Goal: Transaction & Acquisition: Purchase product/service

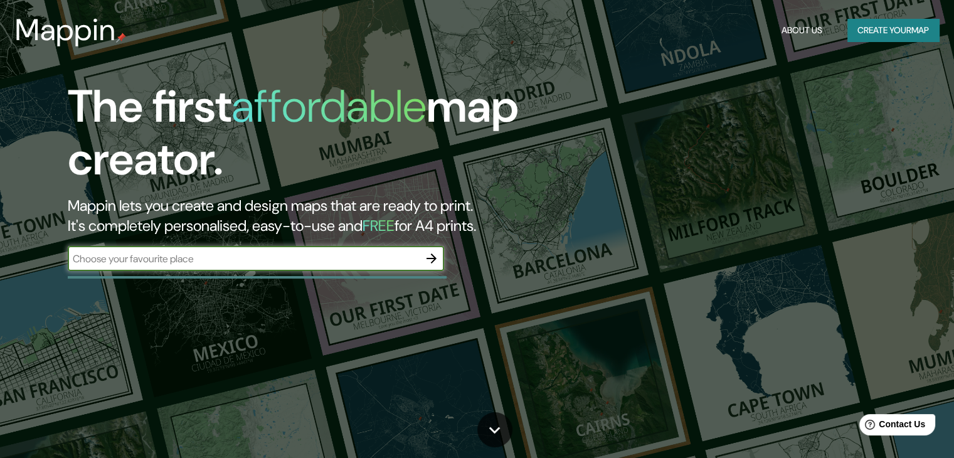
click at [238, 256] on input "text" at bounding box center [243, 259] width 351 height 14
type input "tlaquepaque"
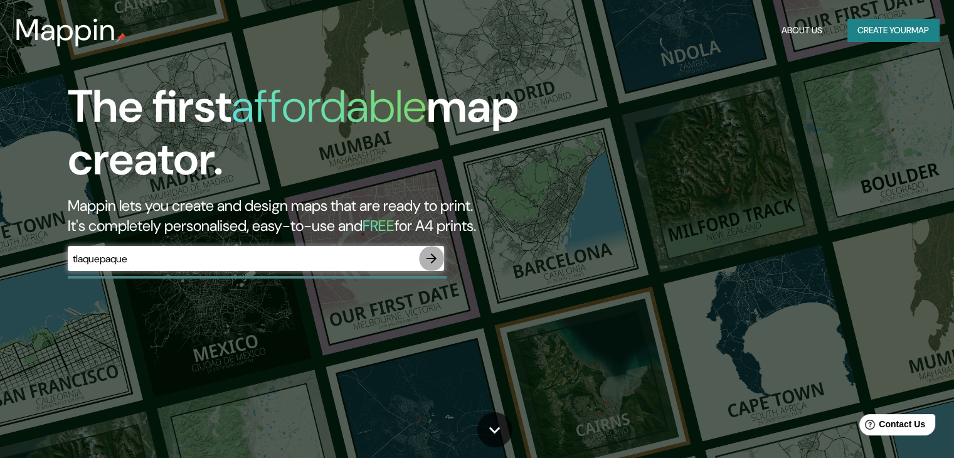
click at [437, 255] on icon "button" at bounding box center [431, 258] width 15 height 15
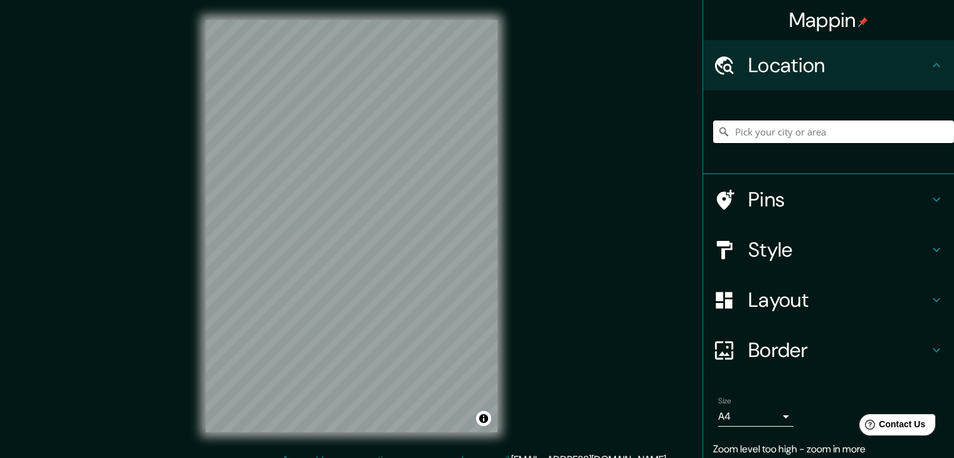
click at [799, 132] on input "Pick your city or area" at bounding box center [833, 131] width 241 height 23
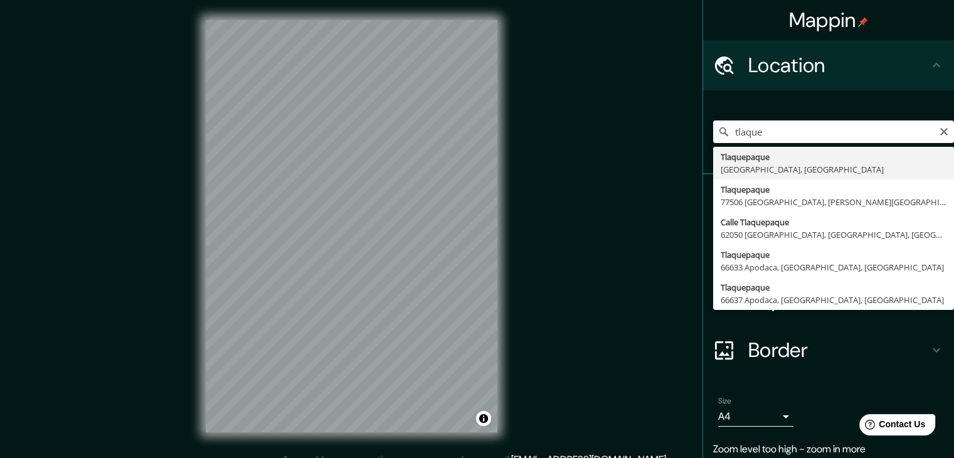
type input "[GEOGRAPHIC_DATA], [GEOGRAPHIC_DATA], [GEOGRAPHIC_DATA]"
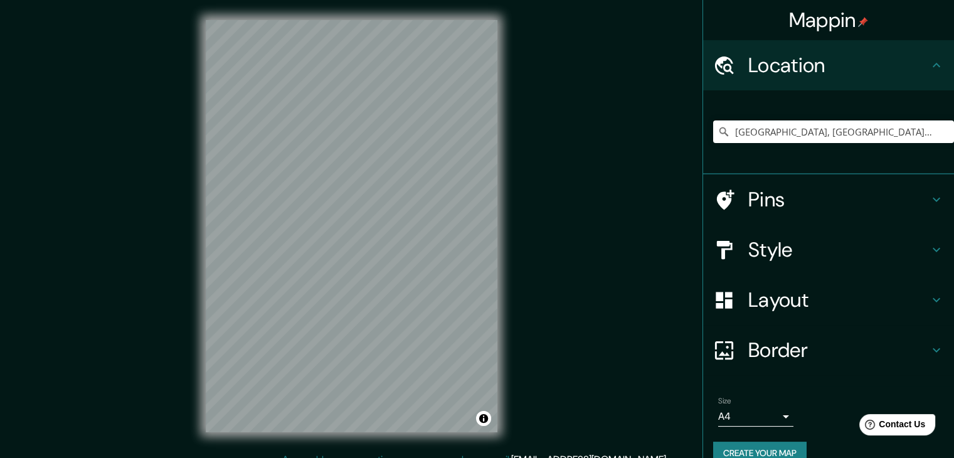
click at [767, 198] on h4 "Pins" at bounding box center [838, 199] width 181 height 25
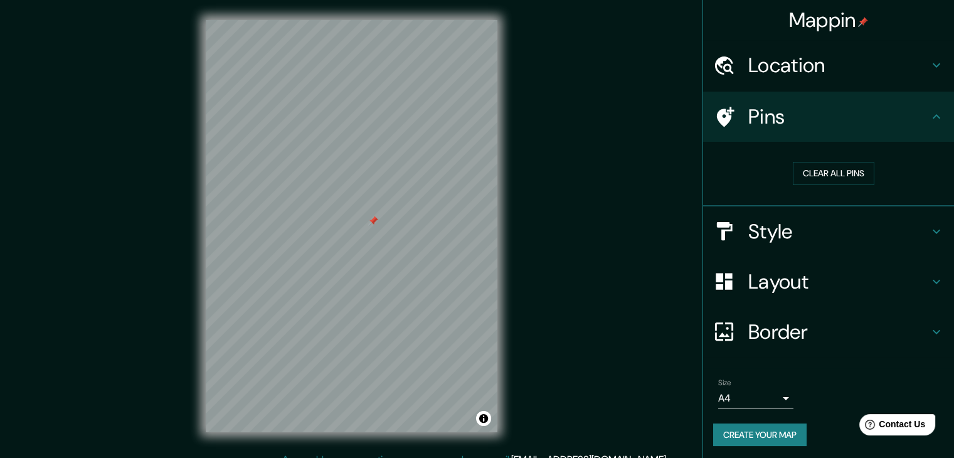
click at [802, 233] on h4 "Style" at bounding box center [838, 231] width 181 height 25
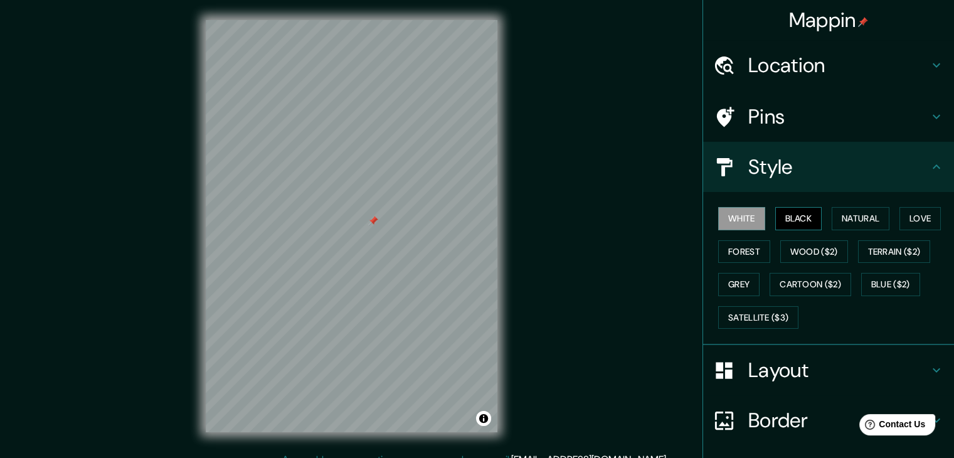
click at [793, 226] on button "Black" at bounding box center [798, 218] width 47 height 23
click at [838, 220] on button "Natural" at bounding box center [861, 218] width 58 height 23
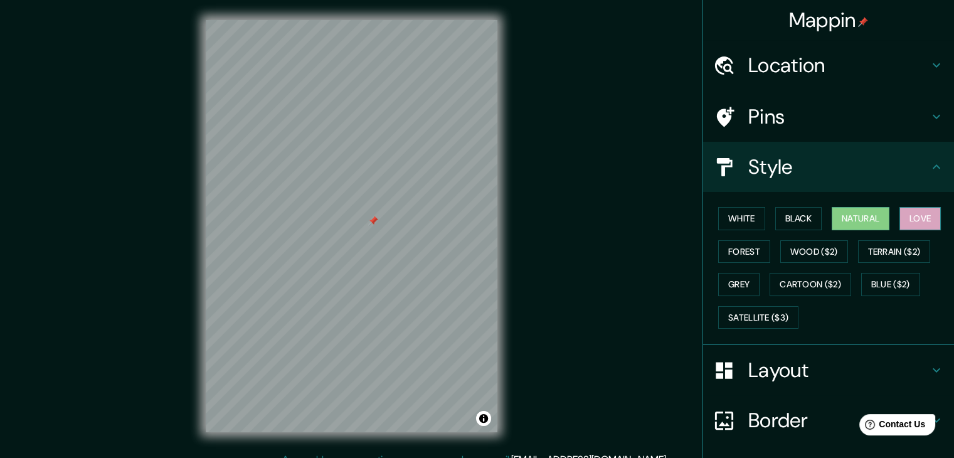
click at [904, 215] on button "Love" at bounding box center [920, 218] width 41 height 23
click at [749, 247] on button "Forest" at bounding box center [744, 251] width 52 height 23
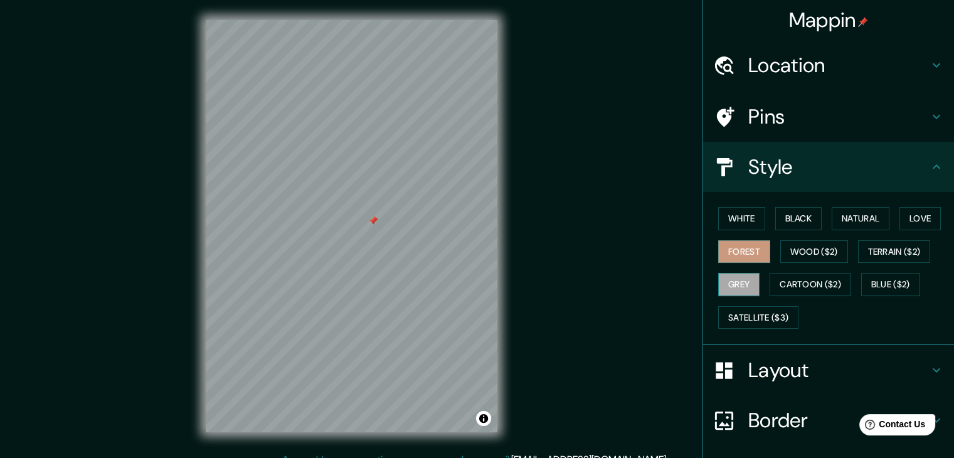
click at [734, 277] on button "Grey" at bounding box center [738, 284] width 41 height 23
click at [772, 280] on button "Cartoon ($2)" at bounding box center [811, 284] width 82 height 23
click at [732, 280] on button "Grey" at bounding box center [738, 284] width 41 height 23
click at [718, 246] on button "Forest" at bounding box center [744, 251] width 52 height 23
click at [731, 216] on button "White" at bounding box center [741, 218] width 47 height 23
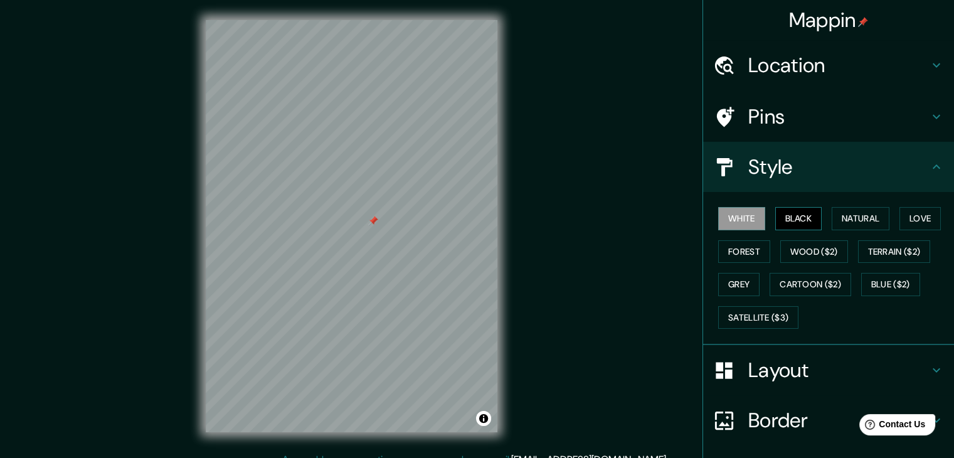
click at [781, 217] on button "Black" at bounding box center [798, 218] width 47 height 23
click at [839, 218] on button "Natural" at bounding box center [861, 218] width 58 height 23
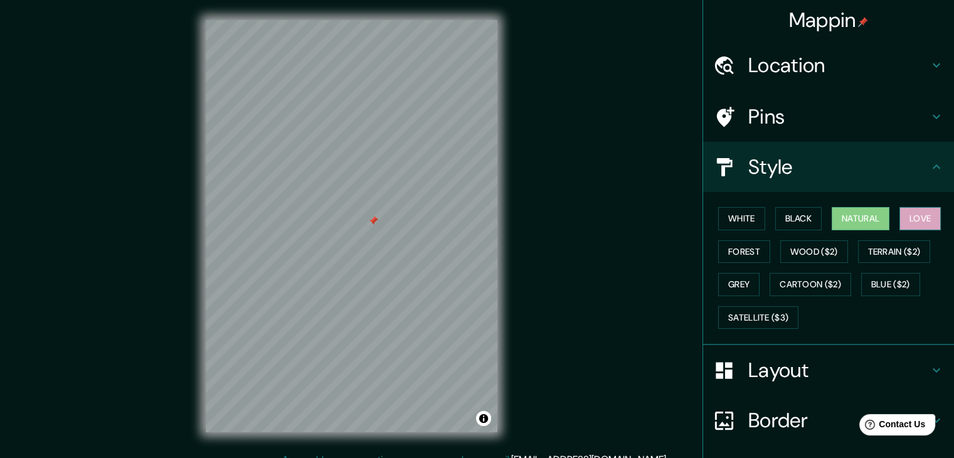
click at [906, 215] on button "Love" at bounding box center [920, 218] width 41 height 23
click at [740, 251] on button "Forest" at bounding box center [744, 251] width 52 height 23
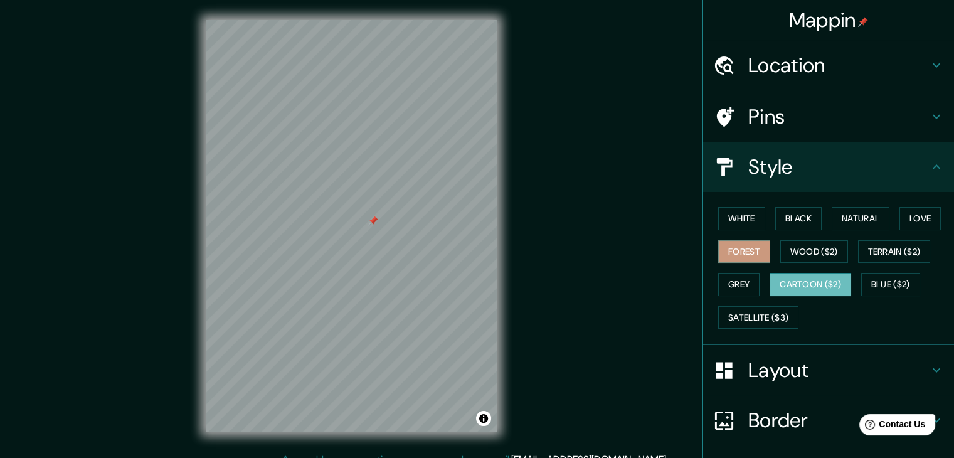
click at [803, 286] on button "Cartoon ($2)" at bounding box center [811, 284] width 82 height 23
click at [874, 276] on button "Blue ($2)" at bounding box center [890, 284] width 59 height 23
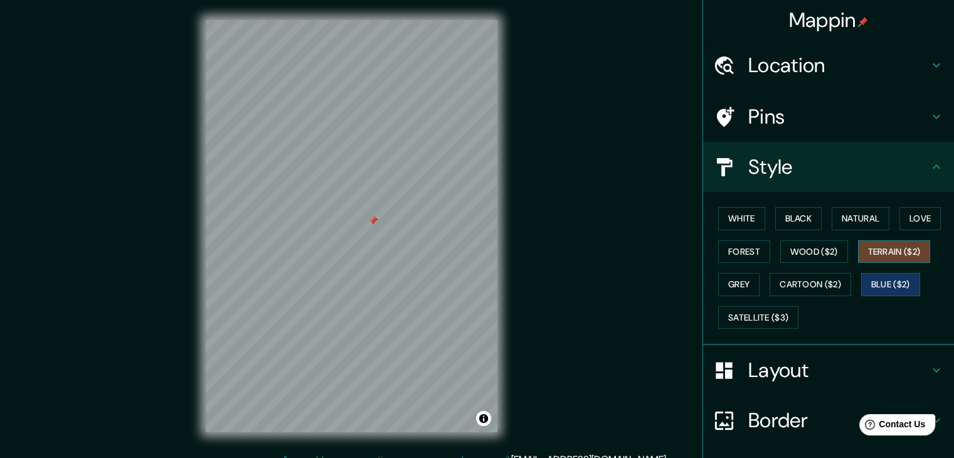
click at [883, 257] on button "Terrain ($2)" at bounding box center [894, 251] width 73 height 23
click at [741, 255] on button "Forest" at bounding box center [744, 251] width 52 height 23
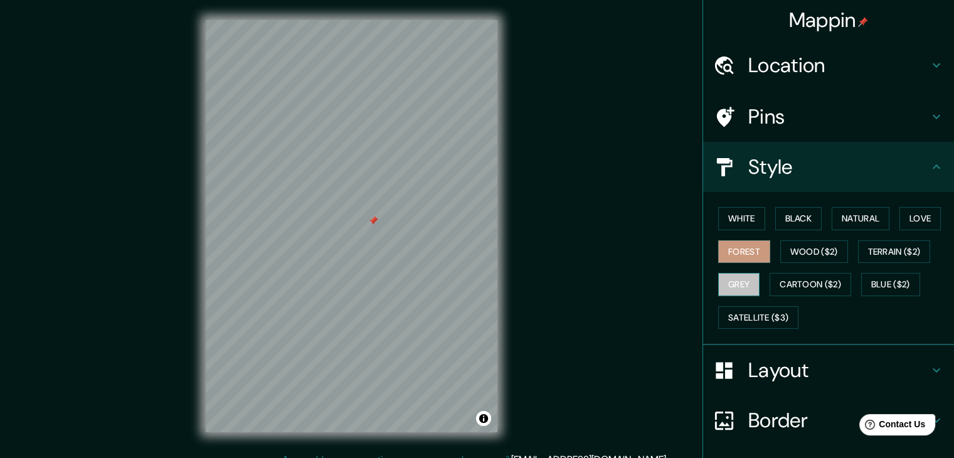
click at [736, 288] on button "Grey" at bounding box center [738, 284] width 41 height 23
click at [735, 216] on button "White" at bounding box center [741, 218] width 47 height 23
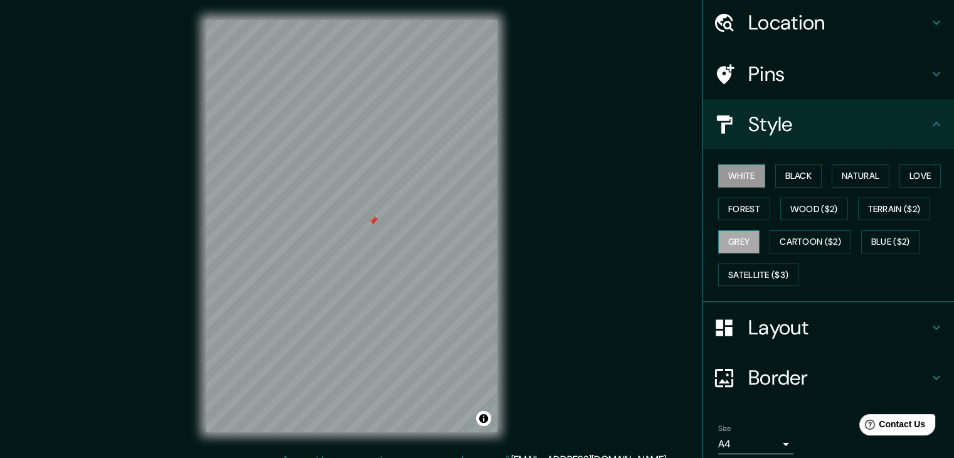
scroll to position [63, 0]
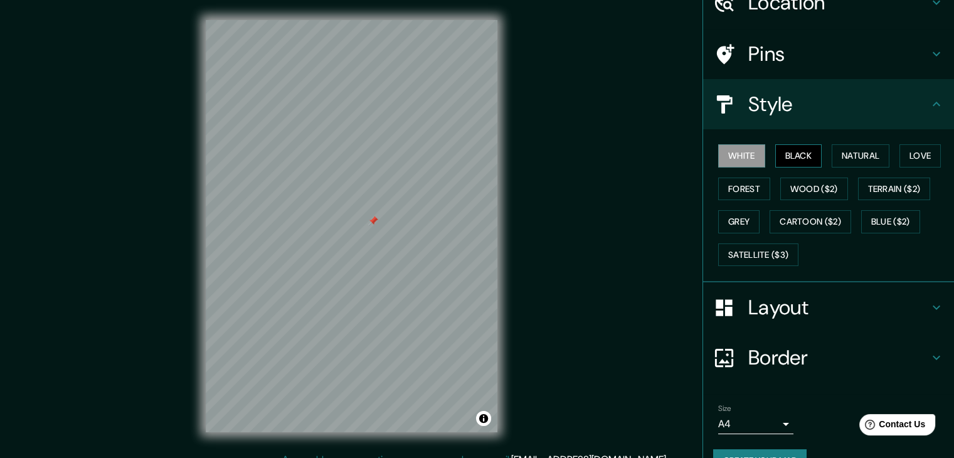
click at [784, 148] on button "Black" at bounding box center [798, 155] width 47 height 23
click at [735, 156] on button "White" at bounding box center [741, 155] width 47 height 23
click at [758, 295] on h4 "Layout" at bounding box center [838, 307] width 181 height 25
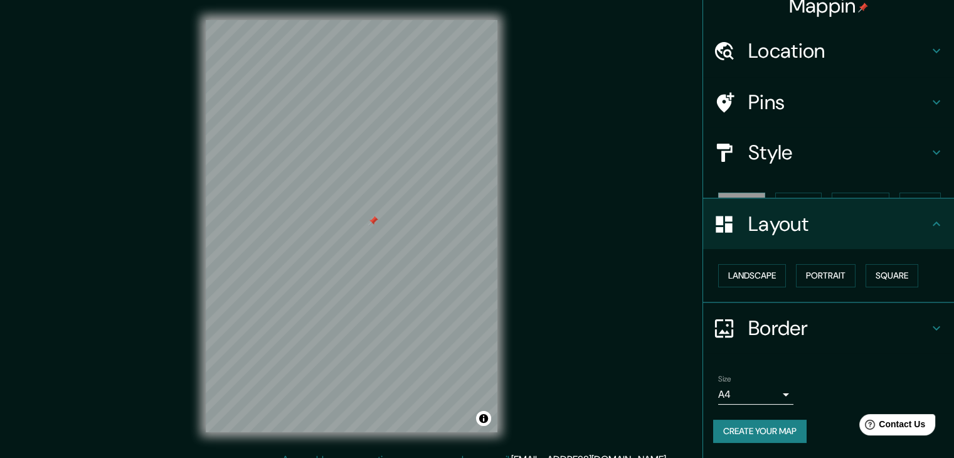
scroll to position [0, 0]
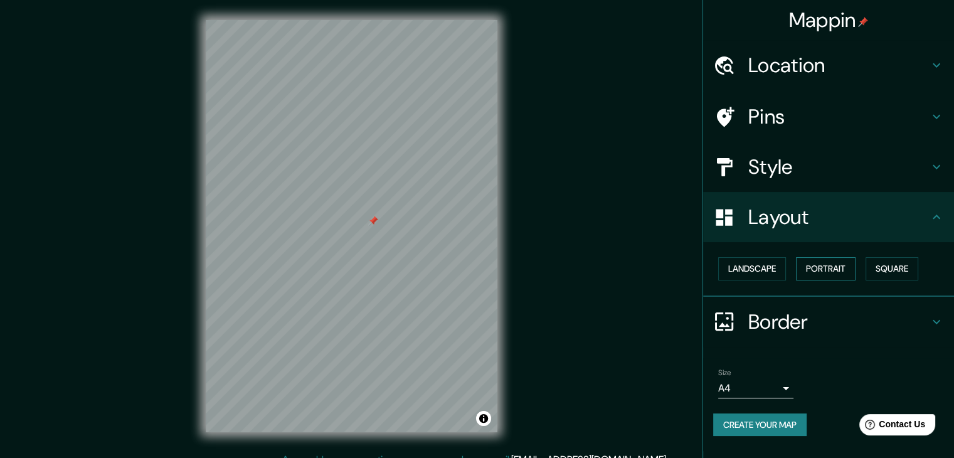
click at [819, 267] on button "Portrait" at bounding box center [826, 268] width 60 height 23
click at [750, 269] on button "Landscape" at bounding box center [752, 268] width 68 height 23
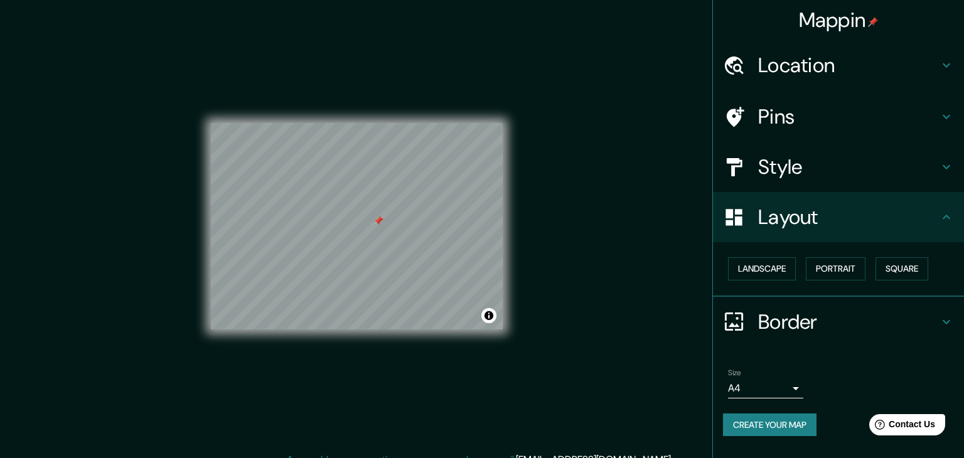
click at [746, 385] on body "Mappin Location [GEOGRAPHIC_DATA], [GEOGRAPHIC_DATA], [GEOGRAPHIC_DATA] Pins St…" at bounding box center [482, 229] width 964 height 458
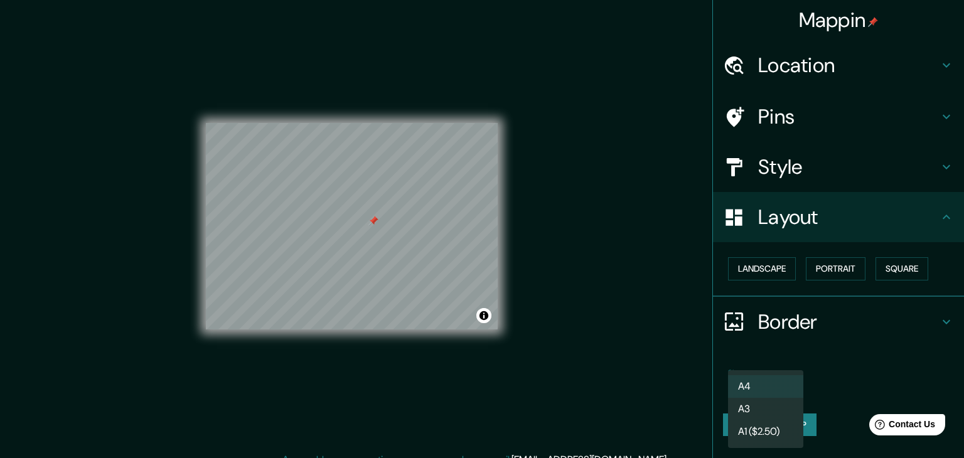
click at [831, 378] on div at bounding box center [482, 229] width 964 height 458
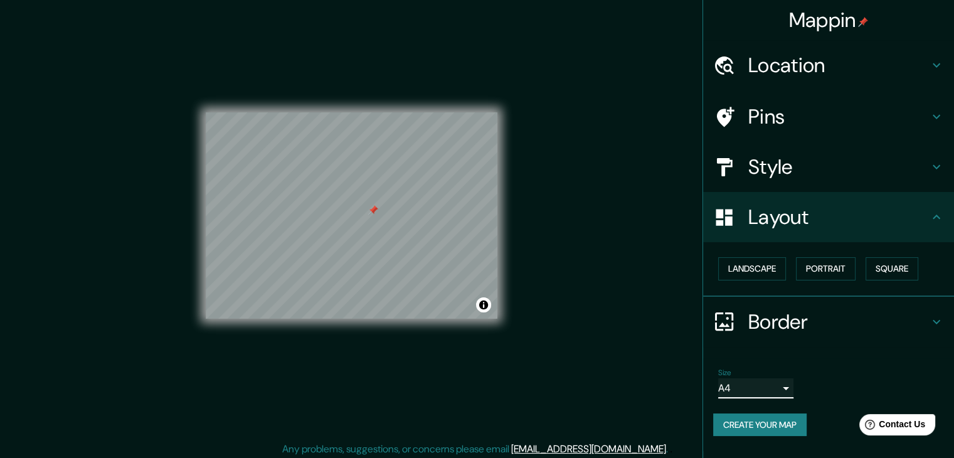
scroll to position [14, 0]
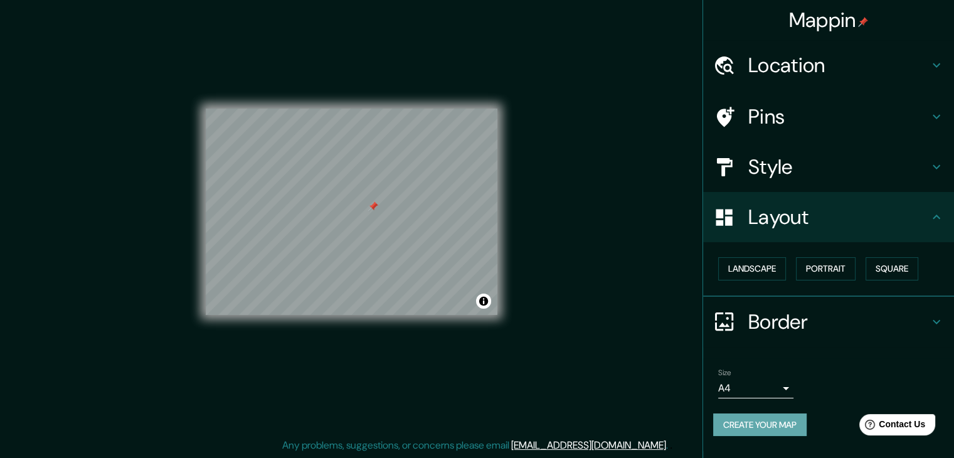
click at [778, 418] on button "Create your map" at bounding box center [759, 424] width 93 height 23
